Goal: Information Seeking & Learning: Learn about a topic

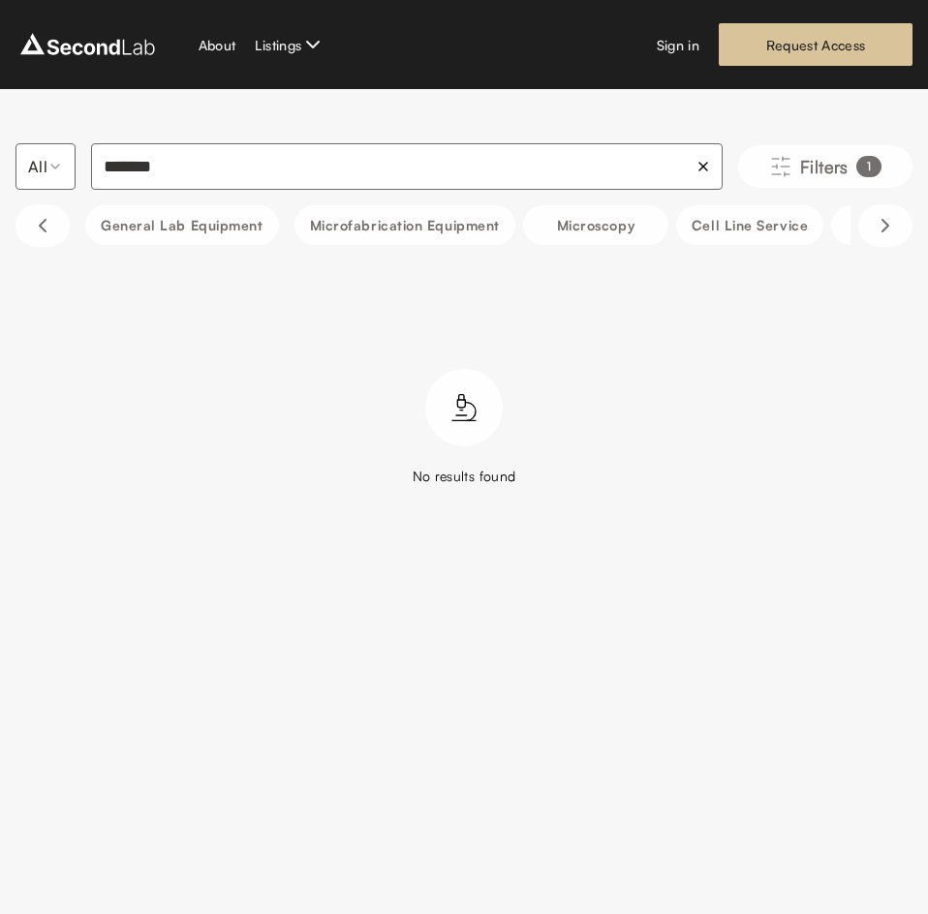
drag, startPoint x: 257, startPoint y: 164, endPoint x: 44, endPoint y: 194, distance: 215.2
click at [44, 194] on div "All ******* Filters 1 ******* General Lab equipment Microfabrication Equipment …" at bounding box center [464, 337] width 928 height 496
type input "*"
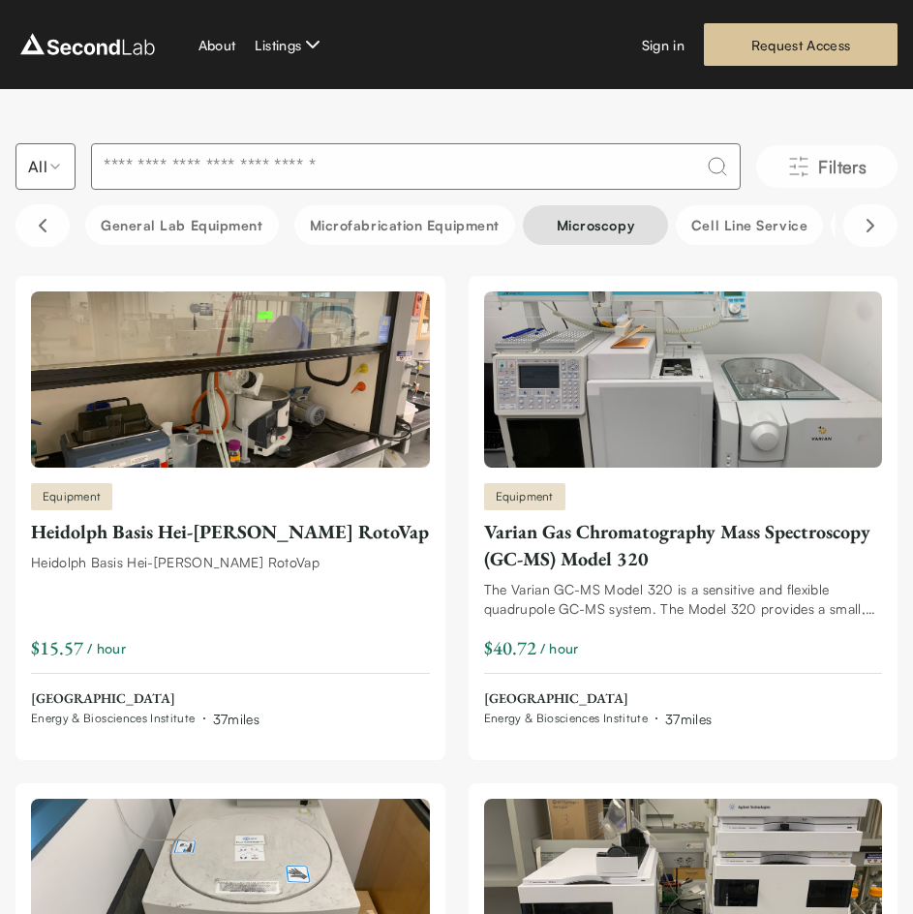
click at [593, 230] on button "Microscopy" at bounding box center [595, 225] width 145 height 40
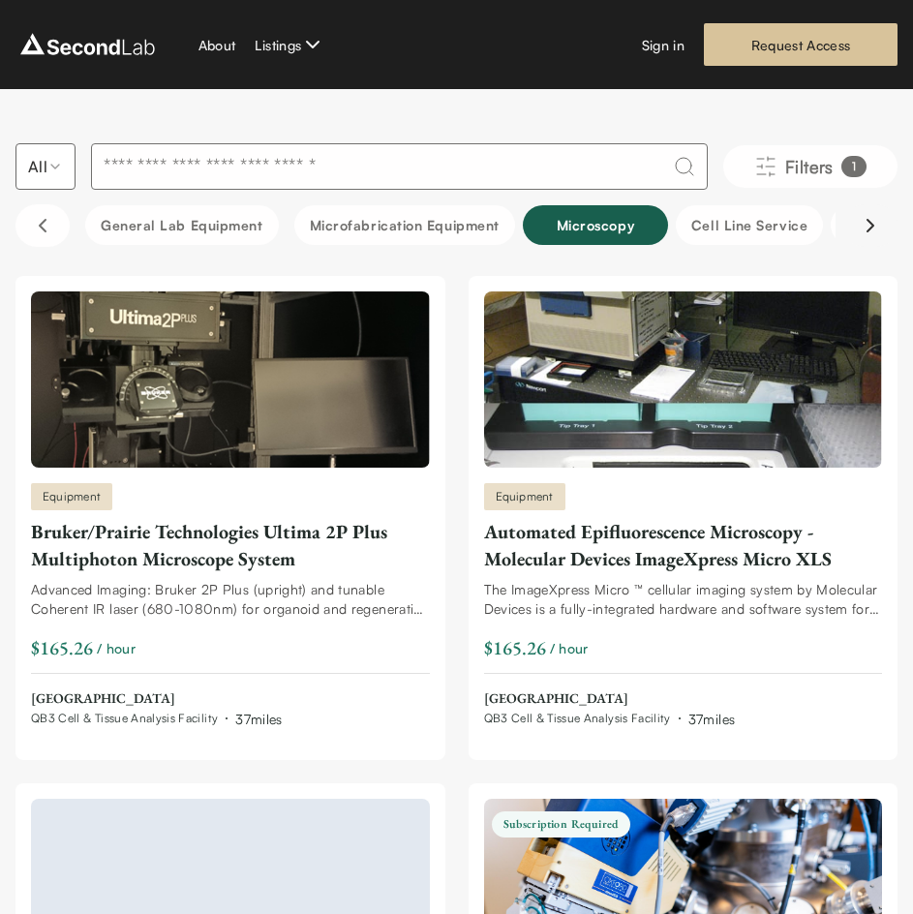
click at [869, 231] on icon "Scroll right" at bounding box center [871, 226] width 6 height 12
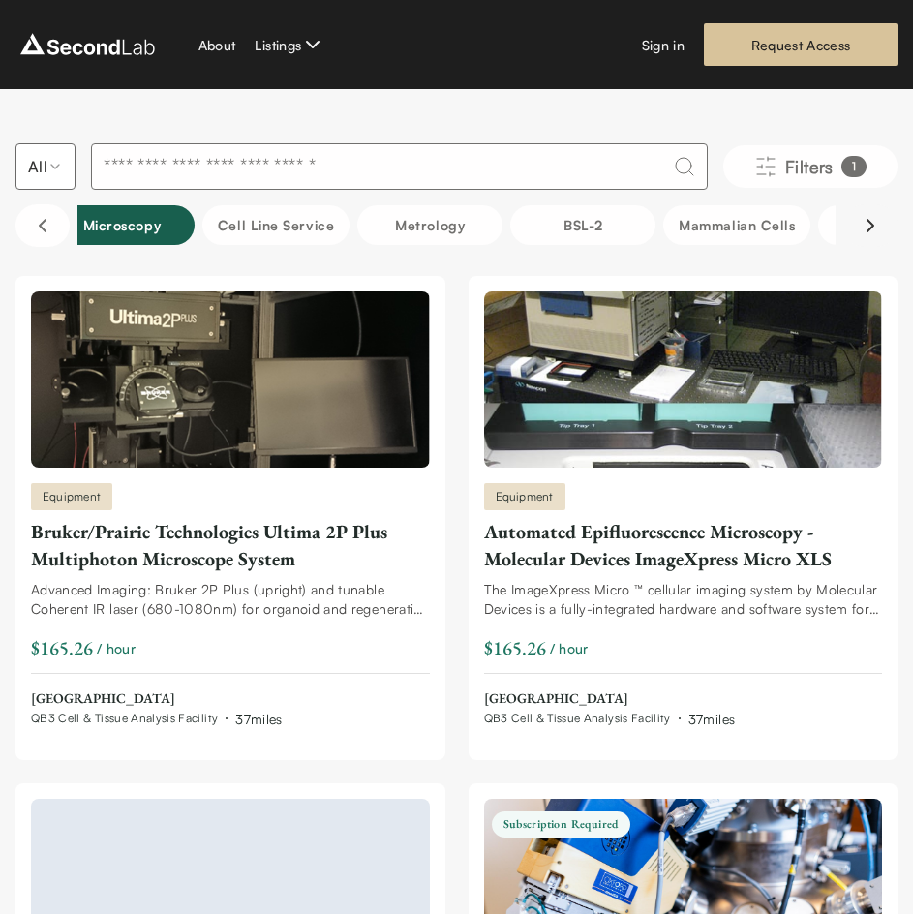
scroll to position [0, 484]
